Goal: Transaction & Acquisition: Purchase product/service

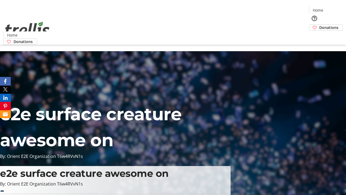
click at [319, 25] on span "Donations" at bounding box center [328, 28] width 19 height 6
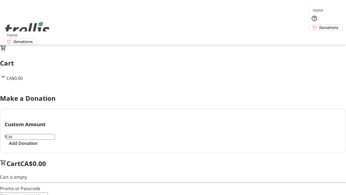
click at [38, 146] on span "Add Donation" at bounding box center [23, 143] width 29 height 6
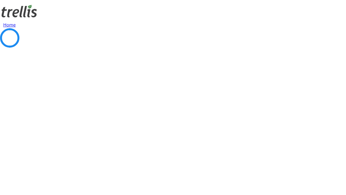
select select "CA"
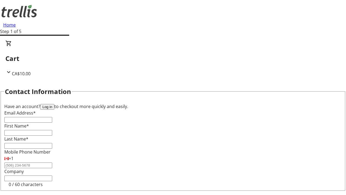
click at [54, 104] on button "Log in" at bounding box center [47, 107] width 14 height 6
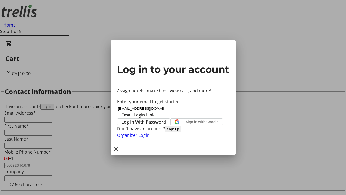
type input "[EMAIL_ADDRESS][DOMAIN_NAME]"
click at [155, 111] on span "Email Login Link" at bounding box center [137, 114] width 33 height 6
